Goal: Check status

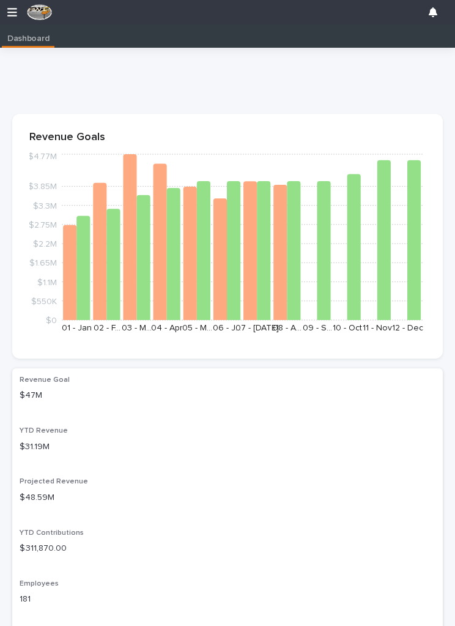
click at [9, 15] on icon "button" at bounding box center [12, 12] width 10 height 11
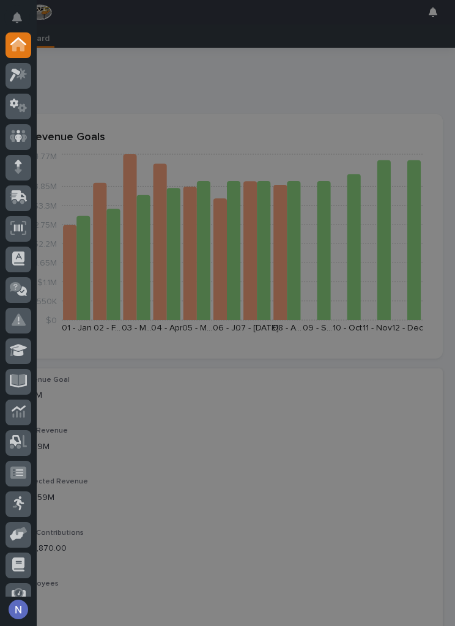
click at [11, 166] on div at bounding box center [19, 168] width 26 height 26
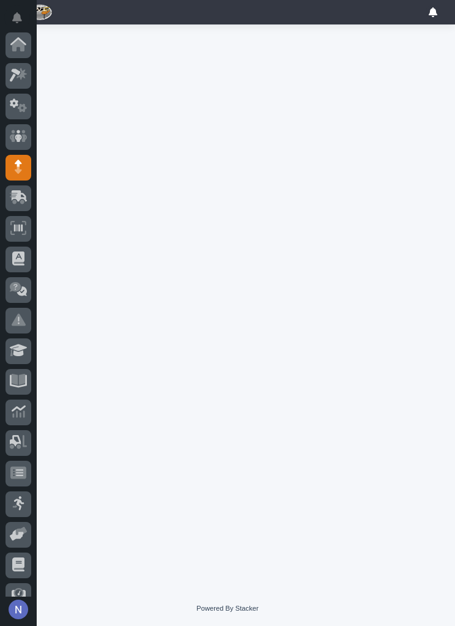
scroll to position [109, 0]
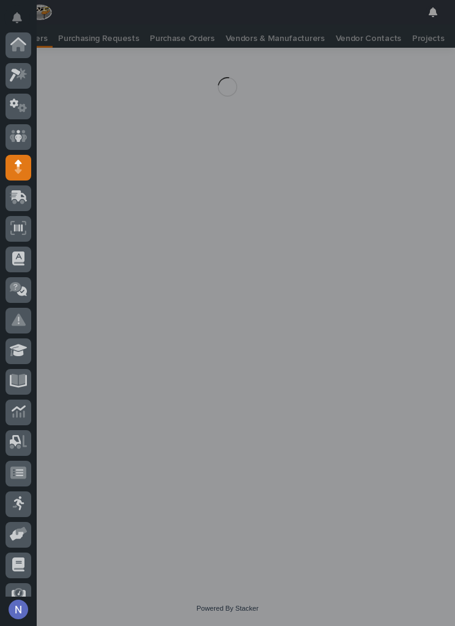
scroll to position [109, 0]
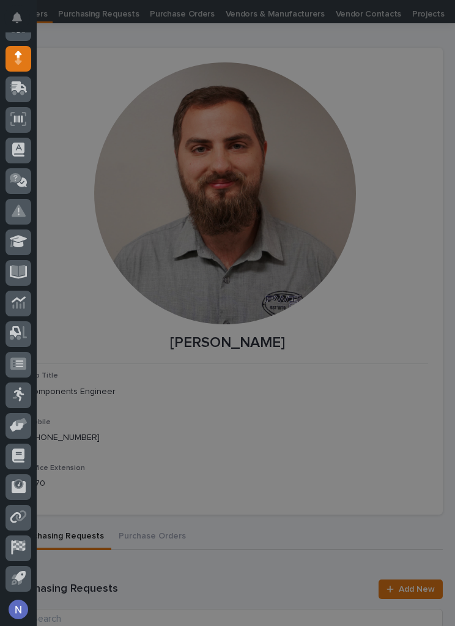
click at [89, 317] on div "My Settings Log Out" at bounding box center [227, 313] width 455 height 626
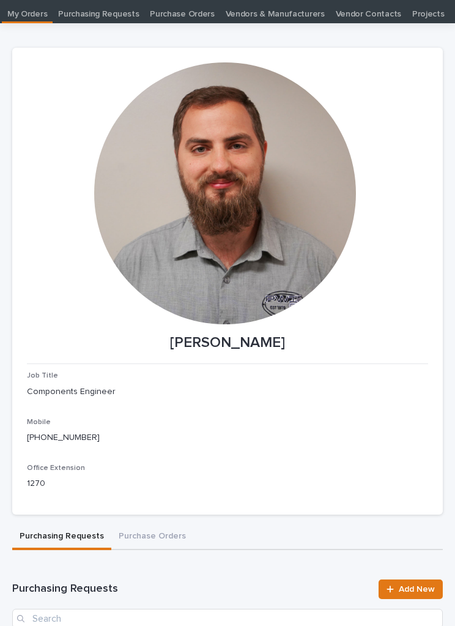
click at [101, 9] on p "Purchasing Requests" at bounding box center [98, 10] width 81 height 20
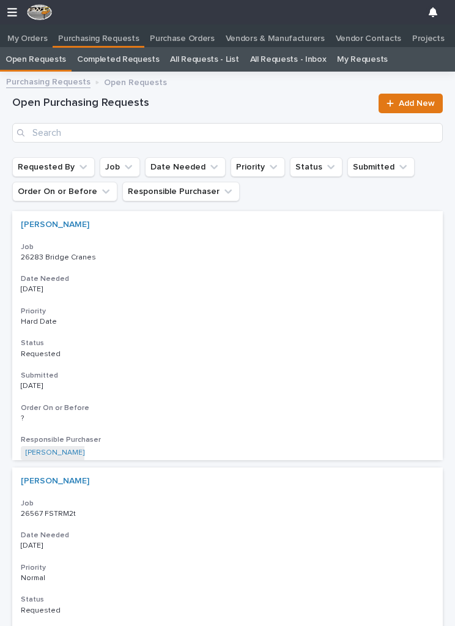
click at [31, 32] on p "My Orders" at bounding box center [27, 34] width 40 height 20
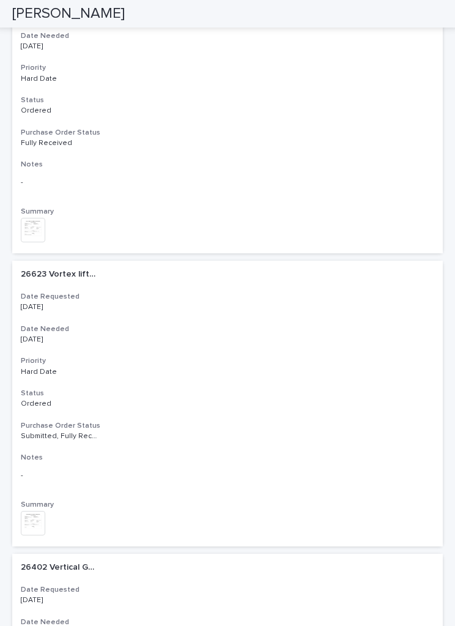
scroll to position [1355, 0]
click at [68, 478] on div "26623 Vortex lifter 26623 Vortex lifter Date Requested [DATE] Date Needed [DATE…" at bounding box center [227, 404] width 431 height 286
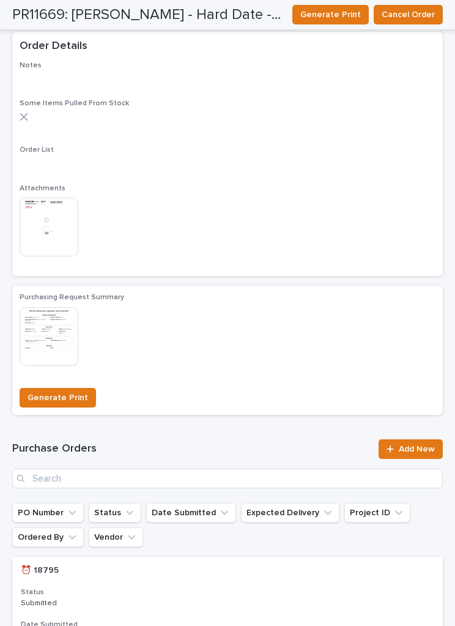
scroll to position [1171, 0]
click at [42, 211] on img at bounding box center [49, 227] width 59 height 59
click at [34, 214] on img at bounding box center [49, 227] width 59 height 59
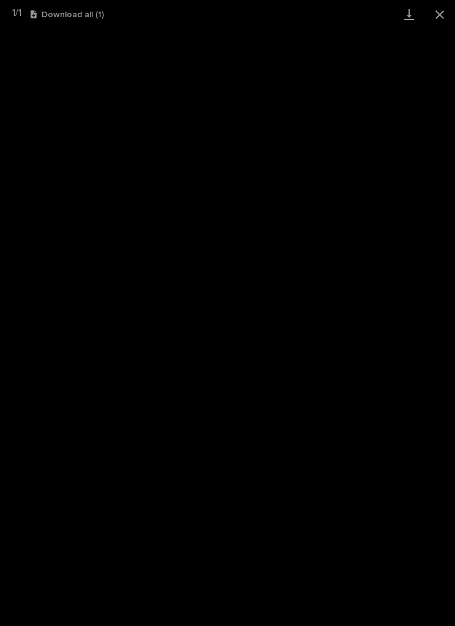
click at [446, 2] on button "Close gallery" at bounding box center [440, 14] width 31 height 29
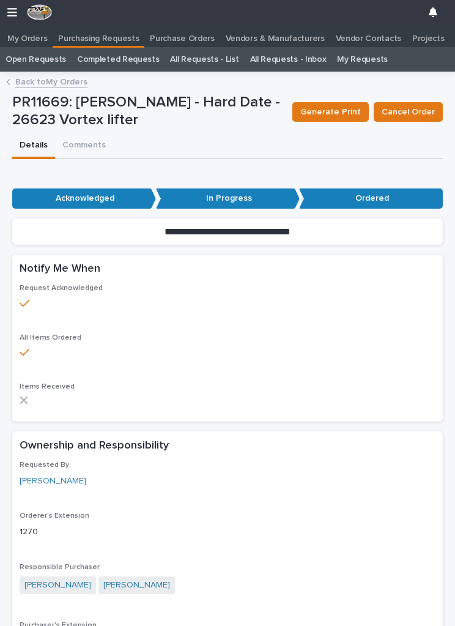
scroll to position [0, 0]
click at [21, 78] on link "Back to My Orders" at bounding box center [51, 81] width 72 height 14
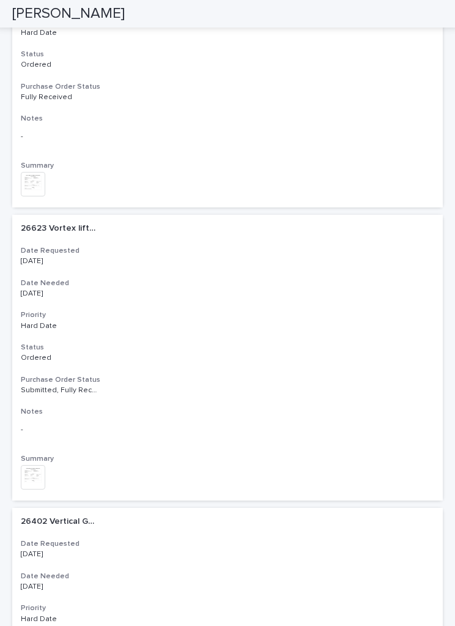
scroll to position [1401, 0]
click at [43, 465] on img at bounding box center [33, 477] width 24 height 24
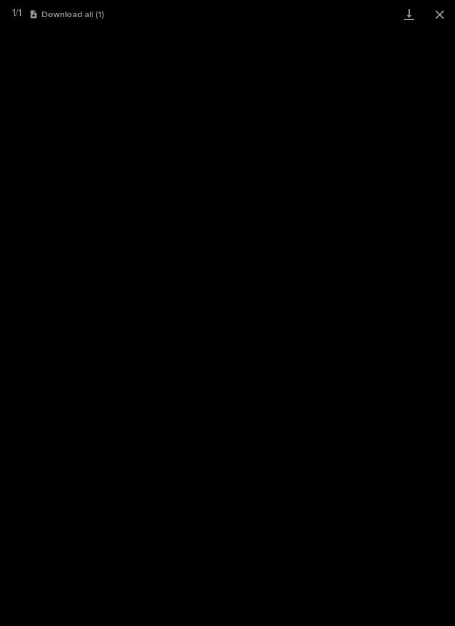
click at [436, 15] on button "Close gallery" at bounding box center [440, 14] width 31 height 29
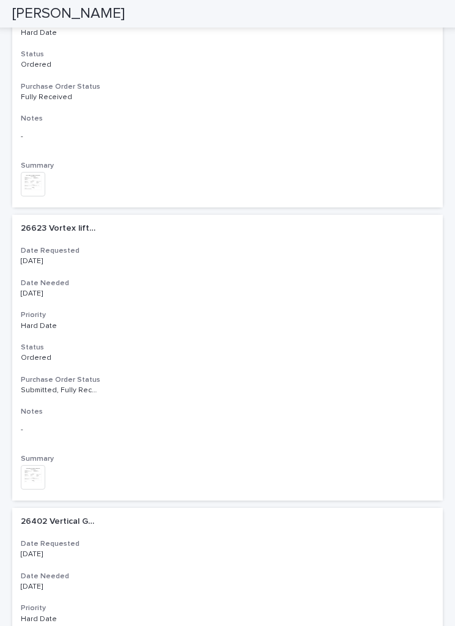
click at [88, 343] on h3 "Status" at bounding box center [228, 348] width 414 height 10
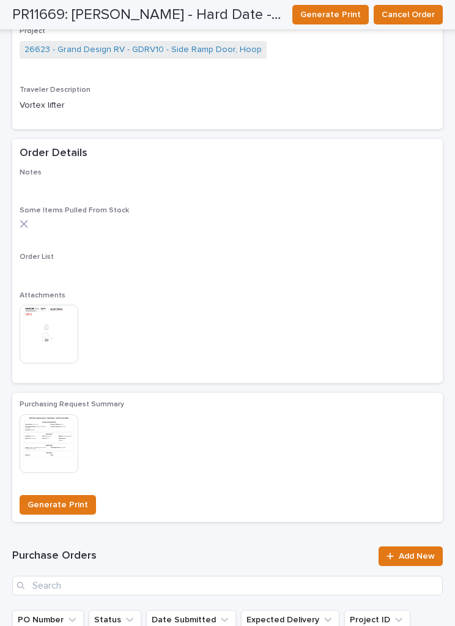
scroll to position [1063, 0]
click at [51, 316] on img at bounding box center [49, 334] width 59 height 59
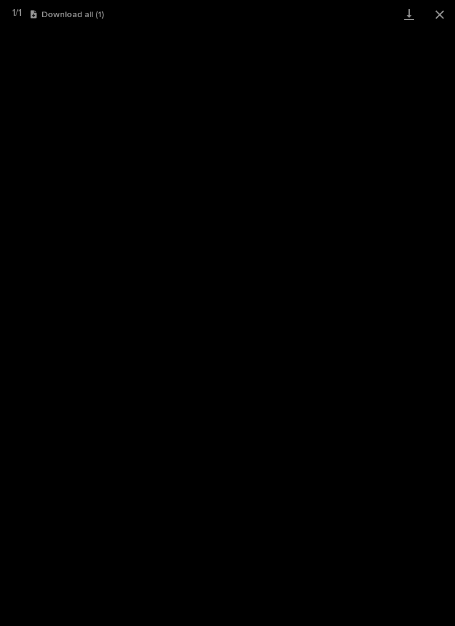
click at [433, 11] on button "Close gallery" at bounding box center [440, 14] width 31 height 29
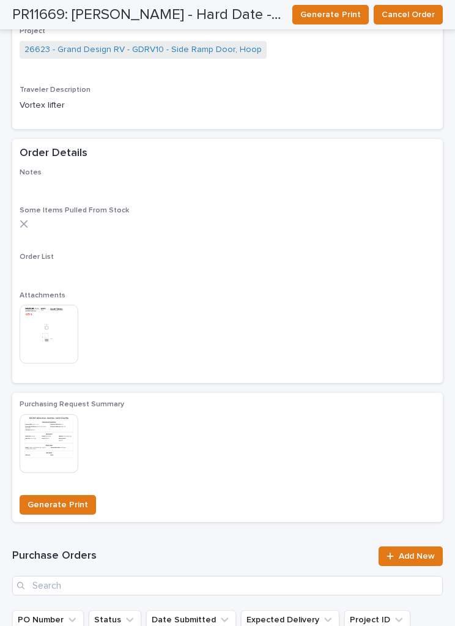
click at [53, 338] on img at bounding box center [49, 334] width 59 height 59
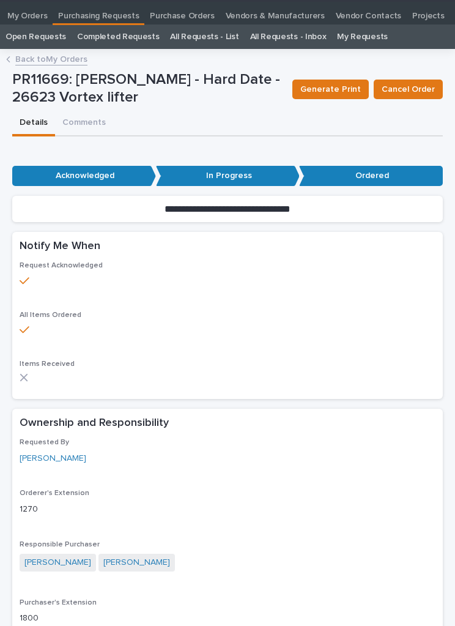
scroll to position [24, 0]
